Goal: Find specific page/section: Find specific page/section

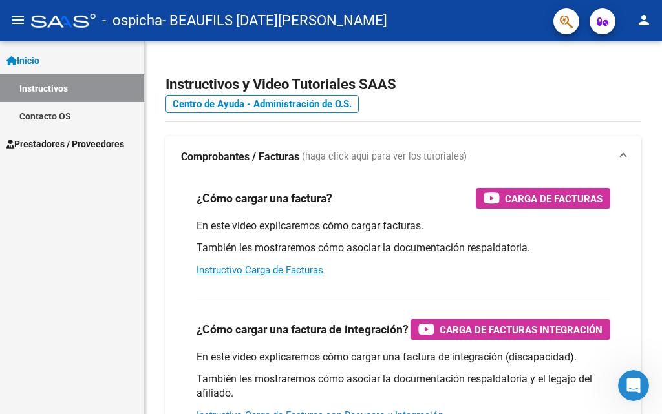
click at [80, 124] on link "Contacto OS" at bounding box center [72, 116] width 144 height 28
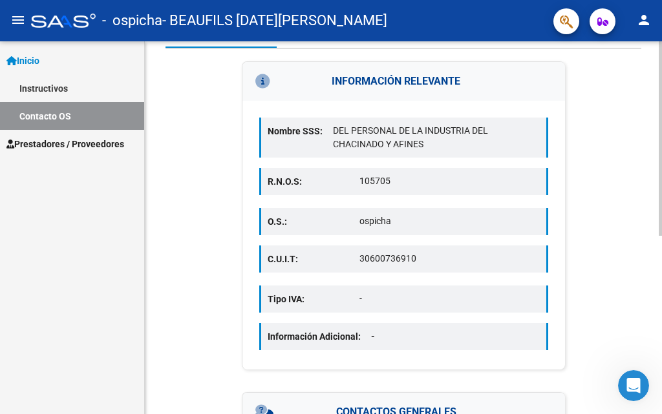
scroll to position [194, 0]
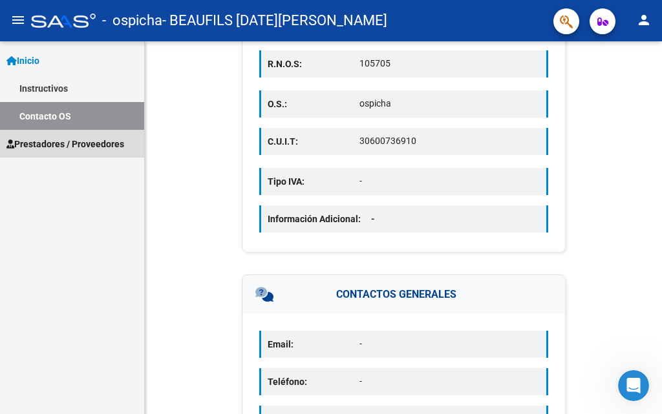
click at [48, 156] on link "Prestadores / Proveedores" at bounding box center [72, 144] width 144 height 28
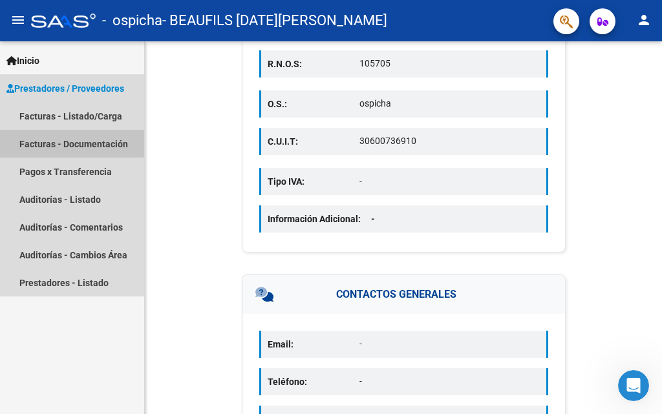
click at [65, 136] on link "Facturas - Documentación" at bounding box center [72, 144] width 144 height 28
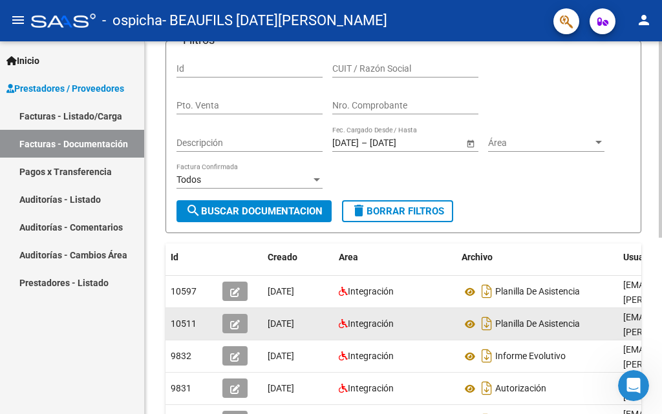
scroll to position [77, 0]
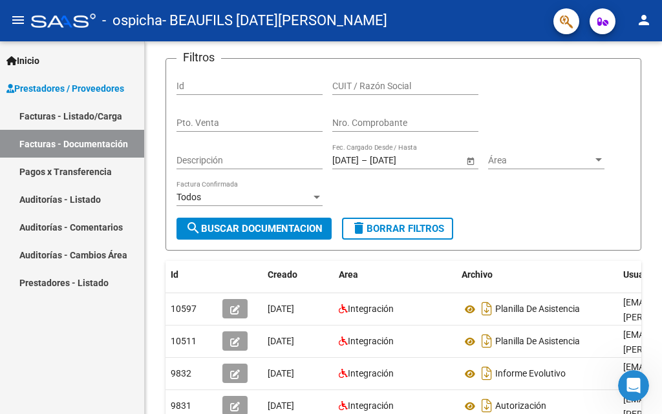
click at [66, 116] on link "Facturas - Listado/Carga" at bounding box center [72, 116] width 144 height 28
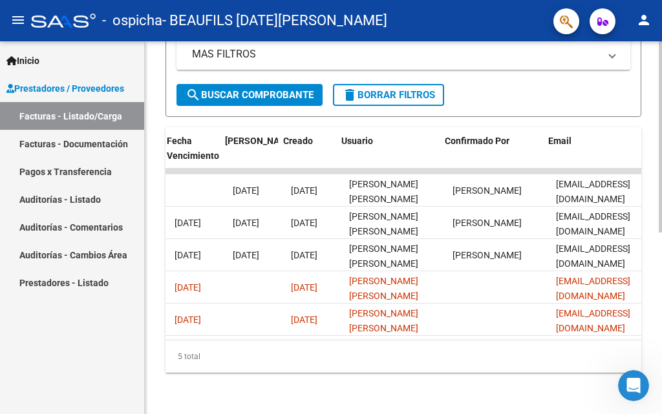
scroll to position [0, 2250]
